Goal: Browse casually

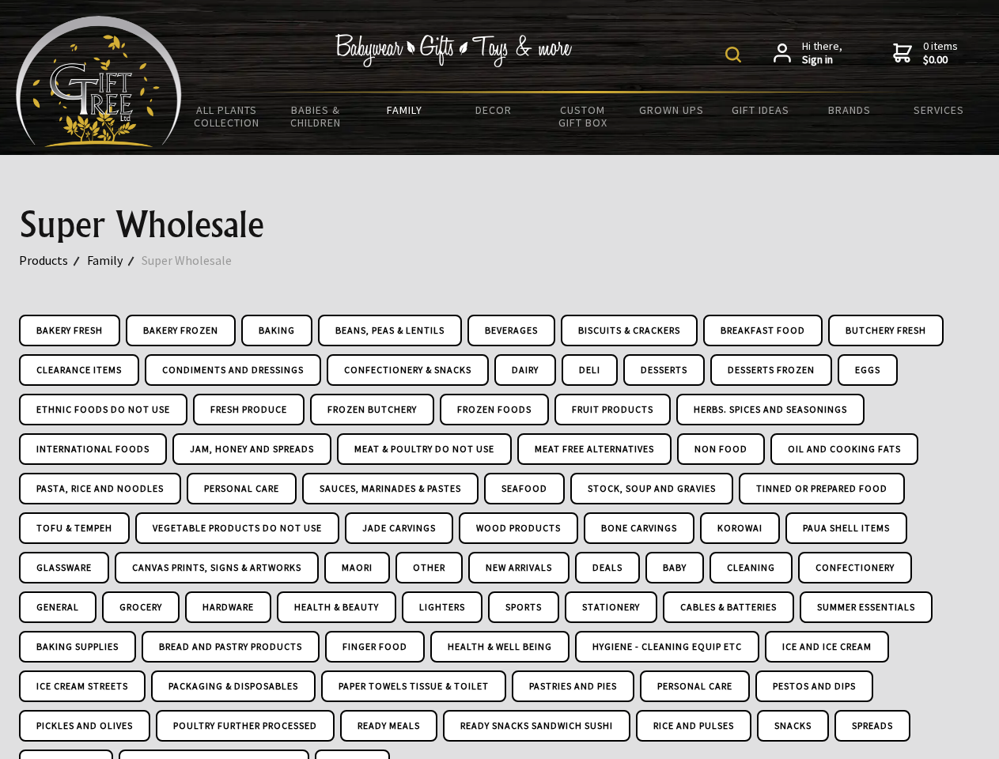
click at [735, 55] on img at bounding box center [733, 55] width 16 height 16
